Goal: Transaction & Acquisition: Purchase product/service

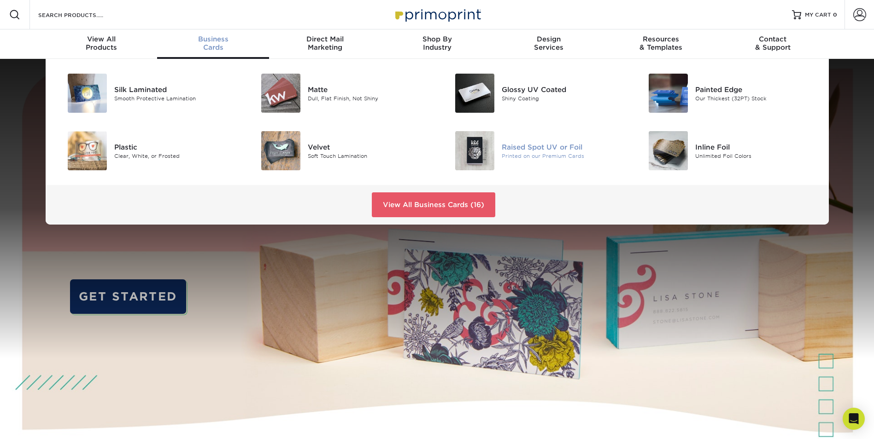
click at [475, 154] on img at bounding box center [474, 150] width 39 height 39
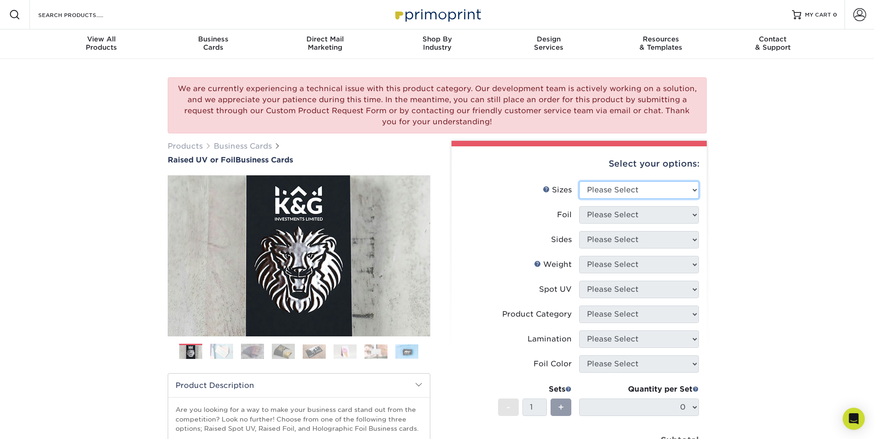
click at [613, 192] on select "Please Select 2" x 3.5" - Standard" at bounding box center [639, 189] width 120 height 17
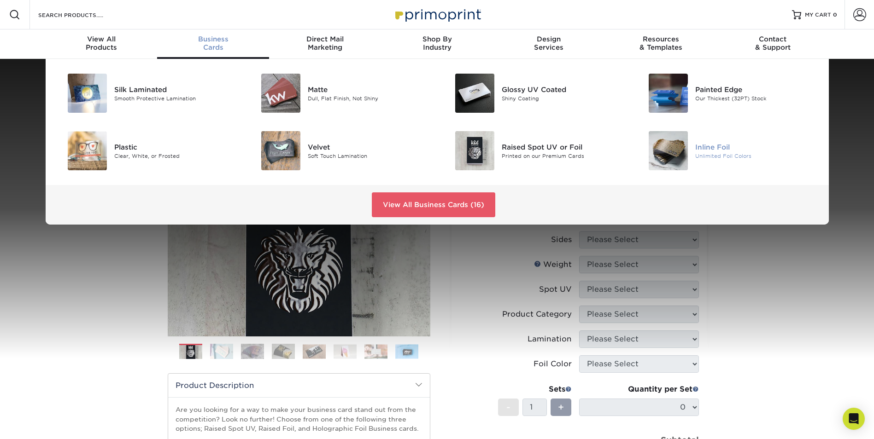
click at [702, 154] on div "Unlimited Foil Colors" at bounding box center [756, 156] width 122 height 8
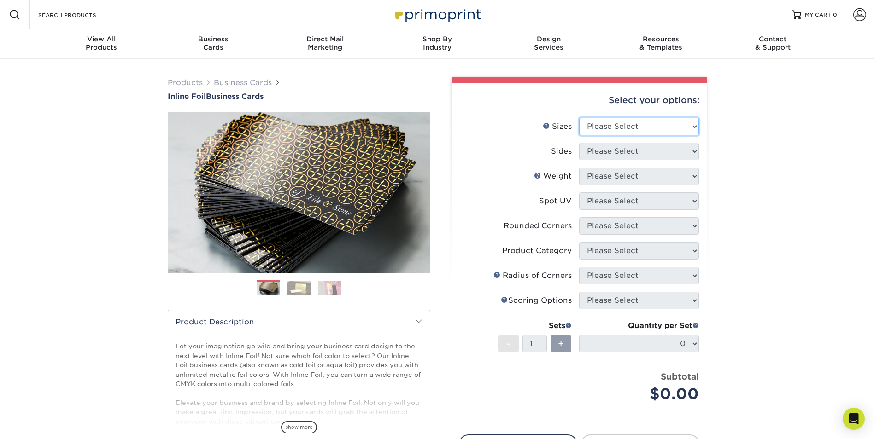
click at [638, 132] on select "Please Select 1.5" x 3.5" - Mini 1.75" x 3.5" - Mini 2" x 2" - Square 2" x 3" -…" at bounding box center [639, 126] width 120 height 17
select select "2.50x2.50"
click at [579, 118] on select "Please Select 1.5" x 3.5" - Mini 1.75" x 3.5" - Mini 2" x 2" - Square 2" x 3" -…" at bounding box center [639, 126] width 120 height 17
click at [616, 151] on select "Please Select Print Both Sides - Foil Back Only Print Both Sides - Foil Both Si…" at bounding box center [639, 151] width 120 height 17
select select "e9e9dfb3-fba1-4d60-972c-fd9ca5904d33"
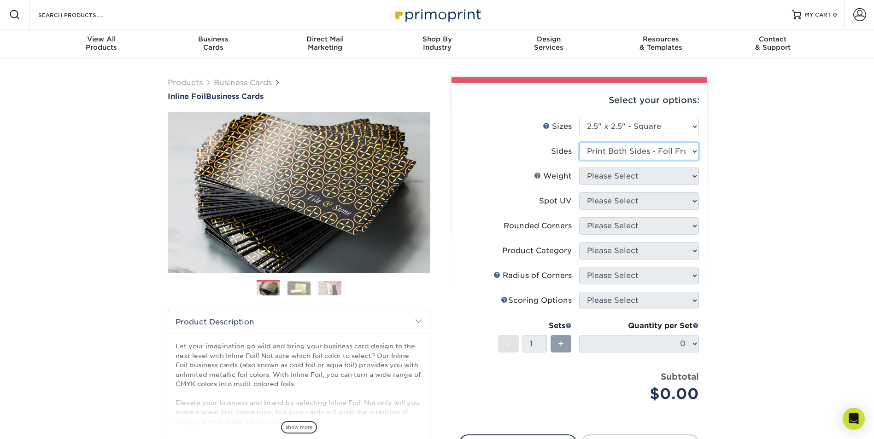
click at [579, 143] on select "Please Select Print Both Sides - Foil Back Only Print Both Sides - Foil Both Si…" at bounding box center [639, 151] width 120 height 17
click at [602, 173] on select "Please Select 16PT" at bounding box center [639, 176] width 120 height 17
select select "16PT"
click at [579, 168] on select "Please Select 16PT" at bounding box center [639, 176] width 120 height 17
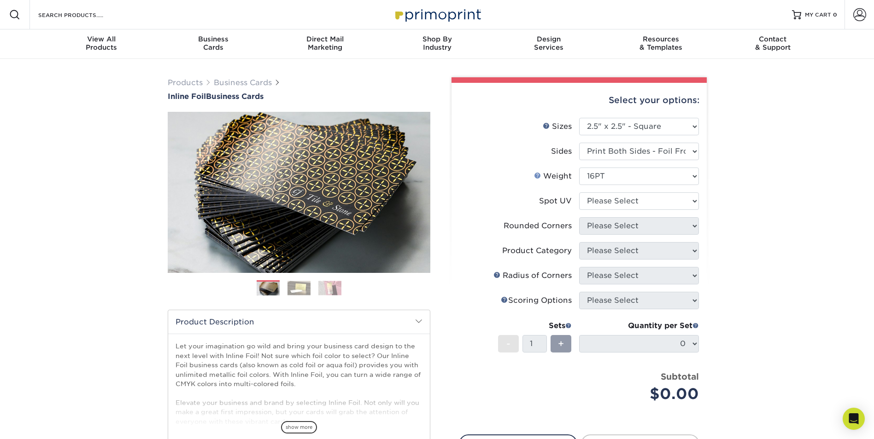
click at [535, 175] on link "Weight Help" at bounding box center [537, 175] width 7 height 7
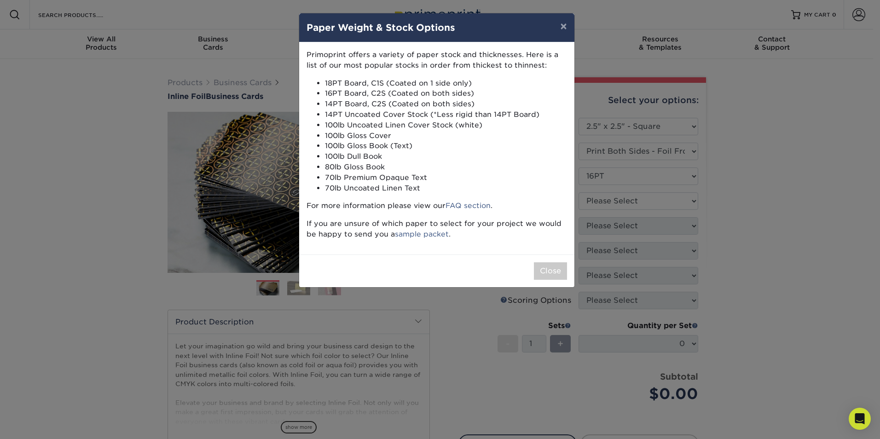
click at [754, 210] on div "× Paper Weight & Stock Options Primoprint offers a variety of paper stock and t…" at bounding box center [440, 219] width 880 height 439
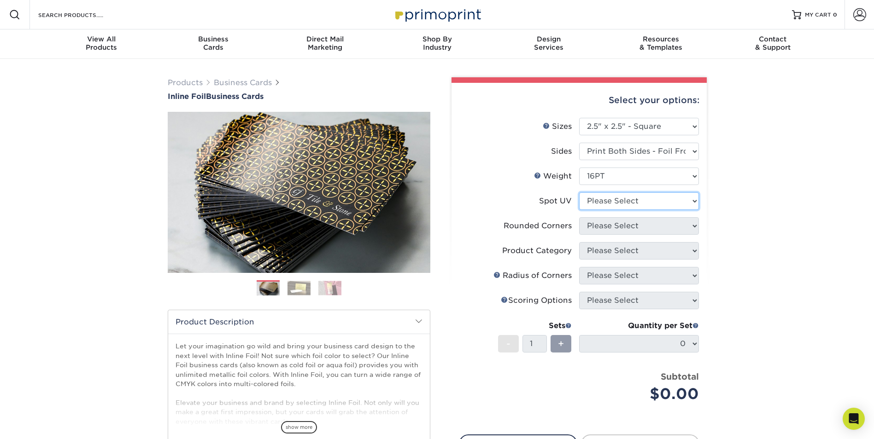
click at [615, 198] on select "Please Select No Spot UV Front and Back (Both Sides) Front Only Back Only" at bounding box center [639, 200] width 120 height 17
select select "0"
click at [579, 192] on select "Please Select No Spot UV Front and Back (Both Sides) Front Only Back Only" at bounding box center [639, 200] width 120 height 17
click at [604, 229] on select "Please Select Yes - Round 2 Corners Yes - Round 4 Corners No" at bounding box center [639, 225] width 120 height 17
select select "7672df9e-0e0a-464d-8e1f-920c575e4da3"
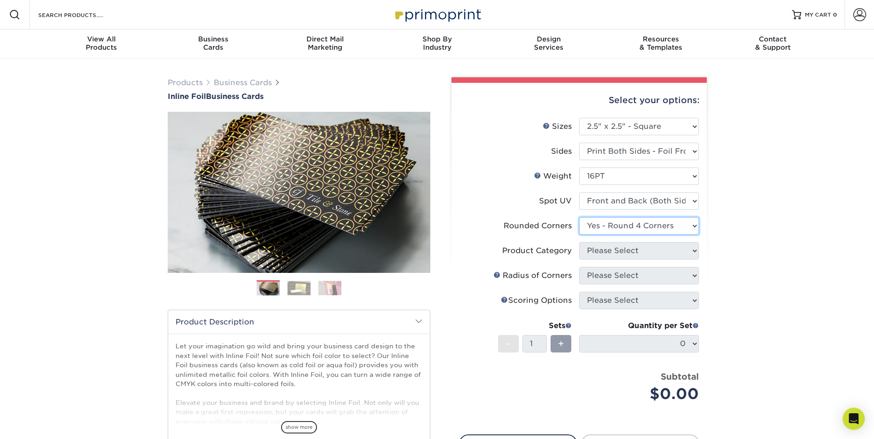
click at [579, 217] on select "Please Select Yes - Round 2 Corners Yes - Round 4 Corners No" at bounding box center [639, 225] width 120 height 17
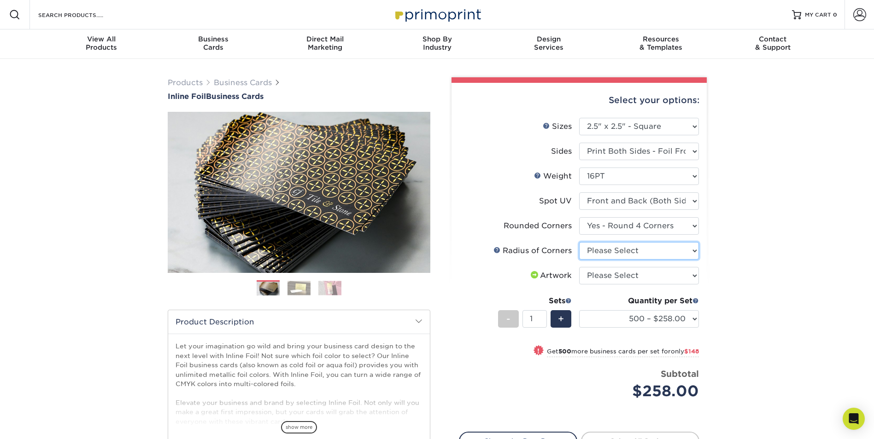
click at [617, 252] on select "Please Select Rounded 1/8" Rounded 1/4"" at bounding box center [639, 250] width 120 height 17
select select "479fbfe7-6a0c-4895-8c9a-81739b7486c9"
click at [579, 242] on select "Please Select Rounded 1/8" Rounded 1/4"" at bounding box center [639, 250] width 120 height 17
click at [602, 274] on select "Please Select I will upload files I need a design - $100" at bounding box center [639, 275] width 120 height 17
select select "upload"
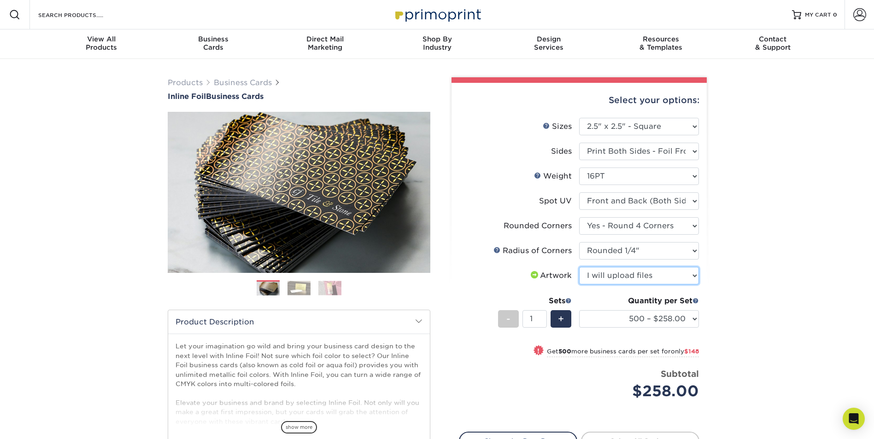
click at [579, 267] on select "Please Select I will upload files I need a design - $100" at bounding box center [639, 275] width 120 height 17
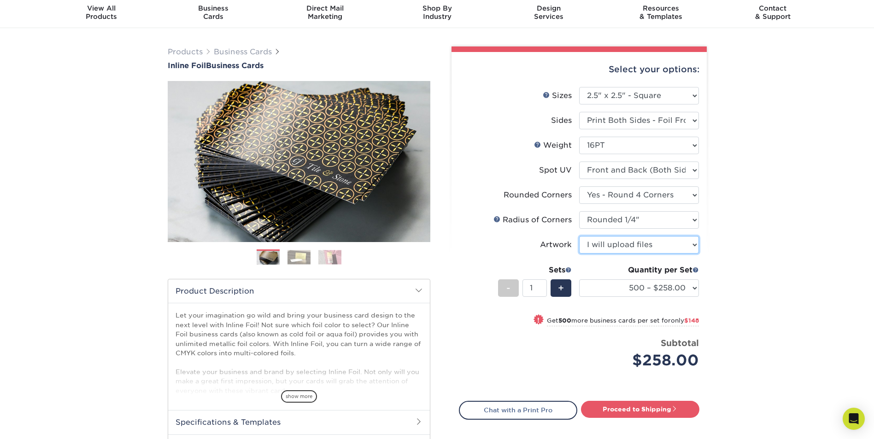
scroll to position [46, 0]
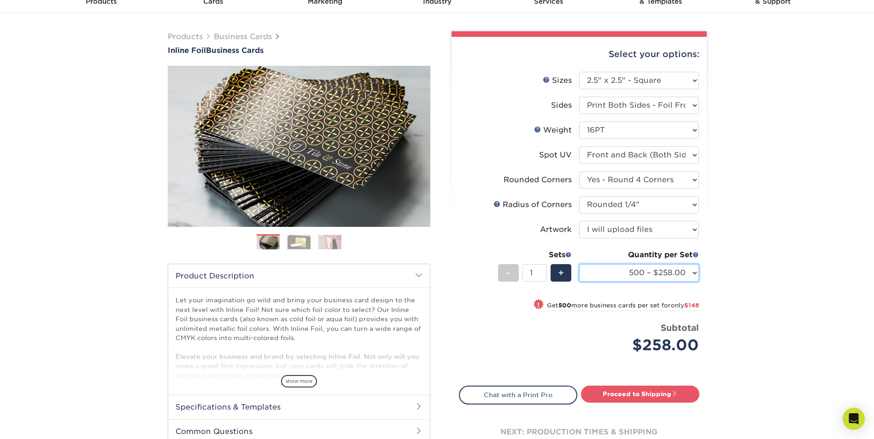
click at [650, 278] on select "500 – $258.00 1000 – $406.00 2500 – $645.00 5000 – $947.00" at bounding box center [639, 272] width 120 height 17
click at [650, 277] on select "500 – $258.00 1000 – $406.00 2500 – $645.00 5000 – $947.00" at bounding box center [639, 272] width 120 height 17
